Goal: Task Accomplishment & Management: Manage account settings

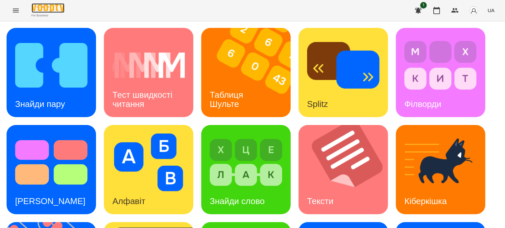
click at [58, 6] on img at bounding box center [48, 8] width 33 height 10
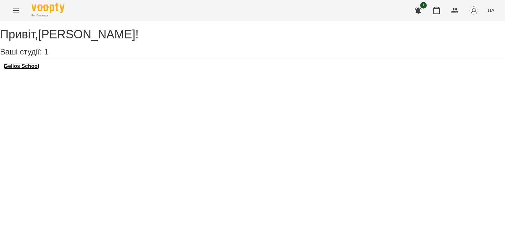
click at [39, 69] on h3 "Gelios School" at bounding box center [21, 66] width 35 height 6
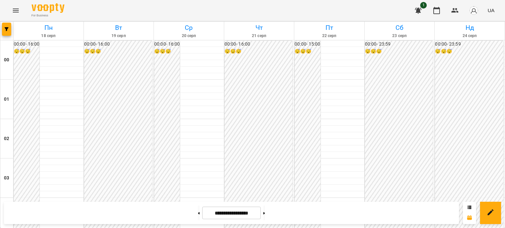
scroll to position [624, 0]
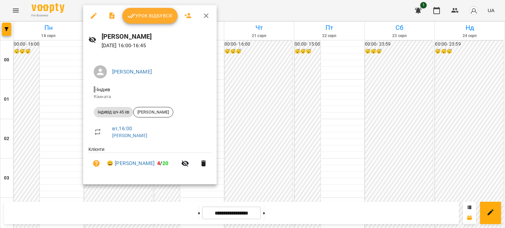
click at [146, 17] on span "Урок відбувся" at bounding box center [149, 16] width 45 height 8
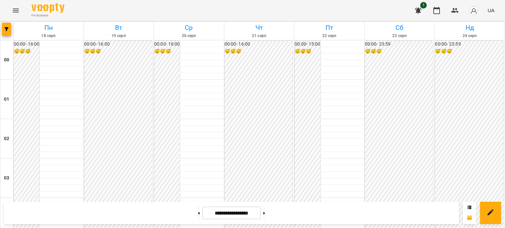
scroll to position [591, 0]
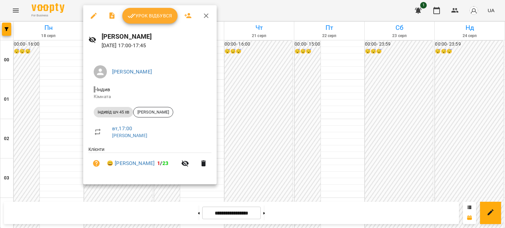
click at [133, 20] on button "Урок відбувся" at bounding box center [149, 16] width 55 height 16
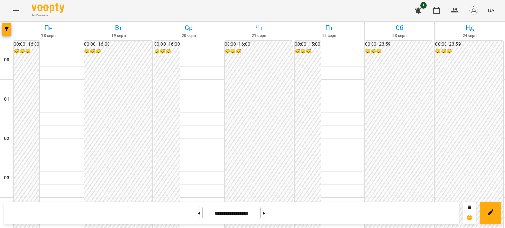
scroll to position [591, 0]
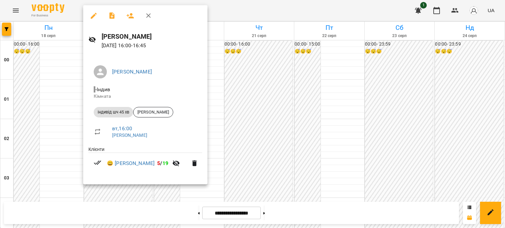
click at [108, 202] on div at bounding box center [252, 114] width 505 height 228
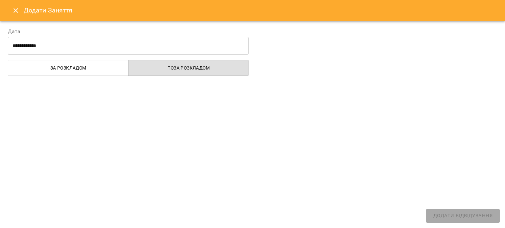
select select "**********"
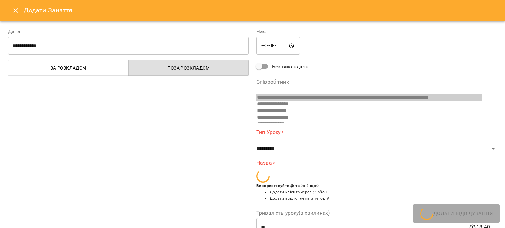
scroll to position [124, 0]
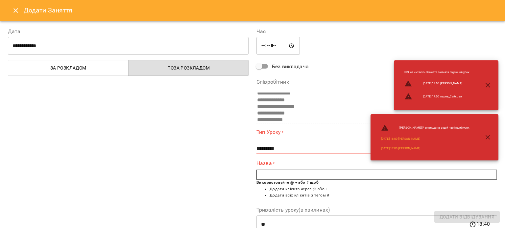
click at [15, 14] on button "Close" at bounding box center [16, 11] width 16 height 16
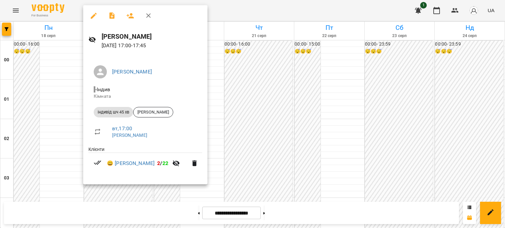
click at [229, 149] on div at bounding box center [252, 114] width 505 height 228
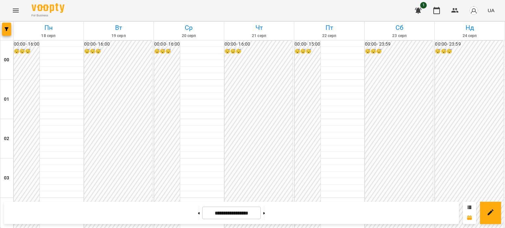
scroll to position [427, 0]
